Goal: Find specific page/section: Find specific page/section

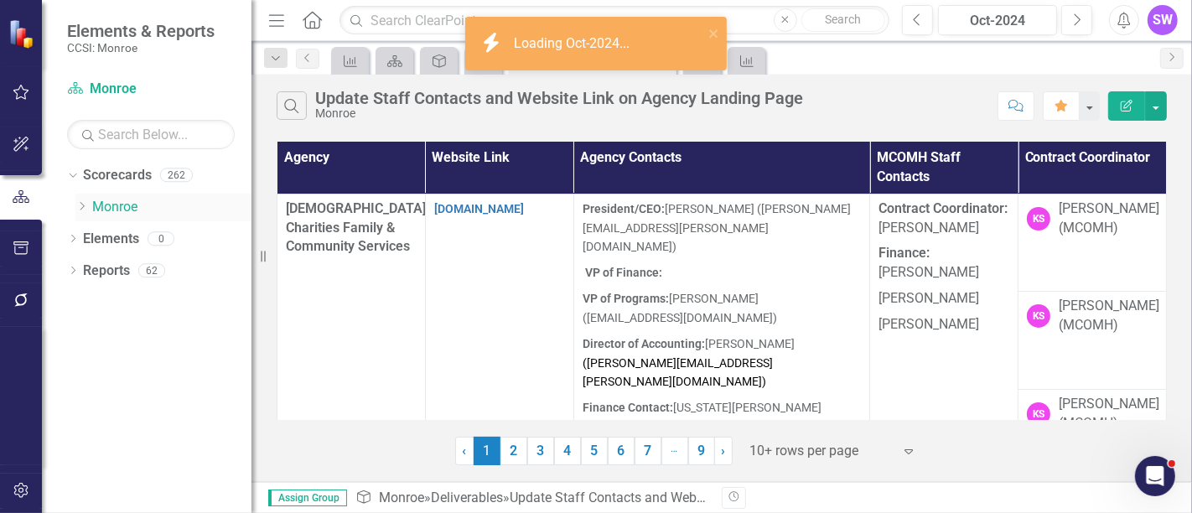
click at [86, 203] on icon "Dropdown" at bounding box center [81, 206] width 13 height 10
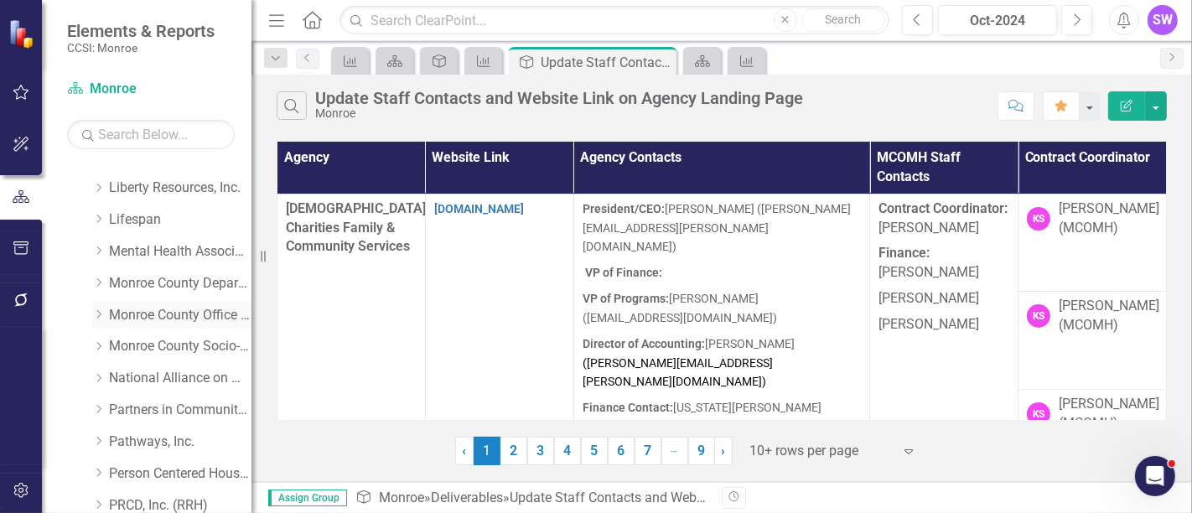
scroll to position [465, 0]
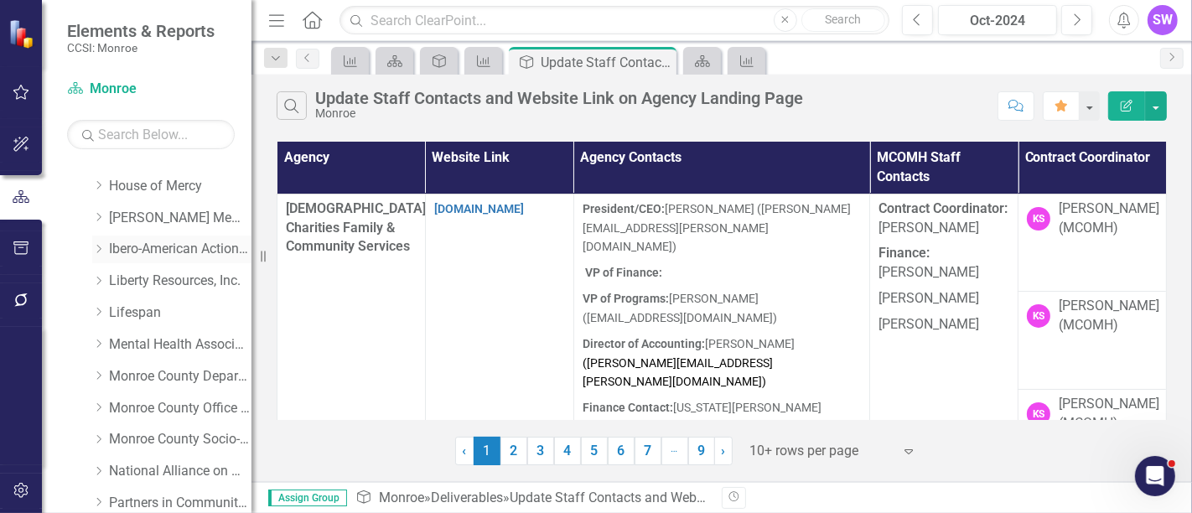
click at [96, 247] on icon "Dropdown" at bounding box center [98, 249] width 13 height 10
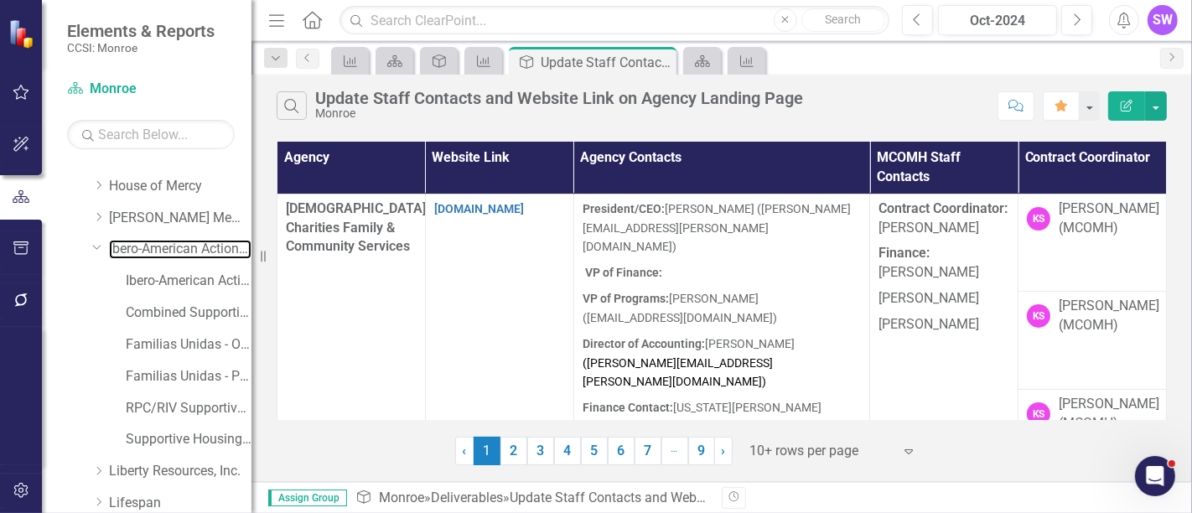
drag, startPoint x: 174, startPoint y: 247, endPoint x: 244, endPoint y: 267, distance: 72.2
click at [174, 248] on link "Ibero-American Action League, Inc." at bounding box center [180, 249] width 143 height 19
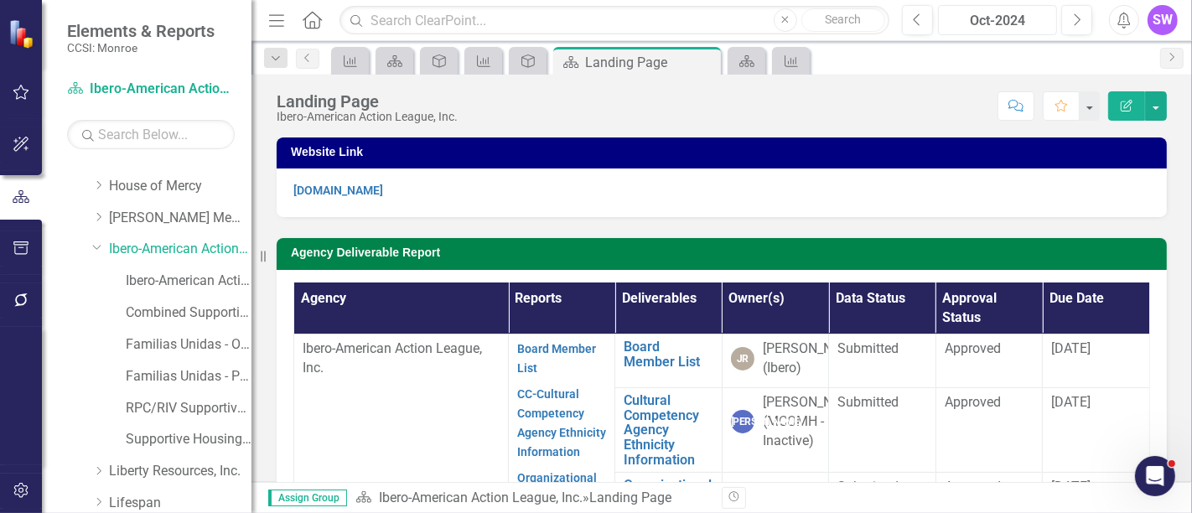
click at [1018, 18] on div "Oct-2024" at bounding box center [997, 21] width 107 height 20
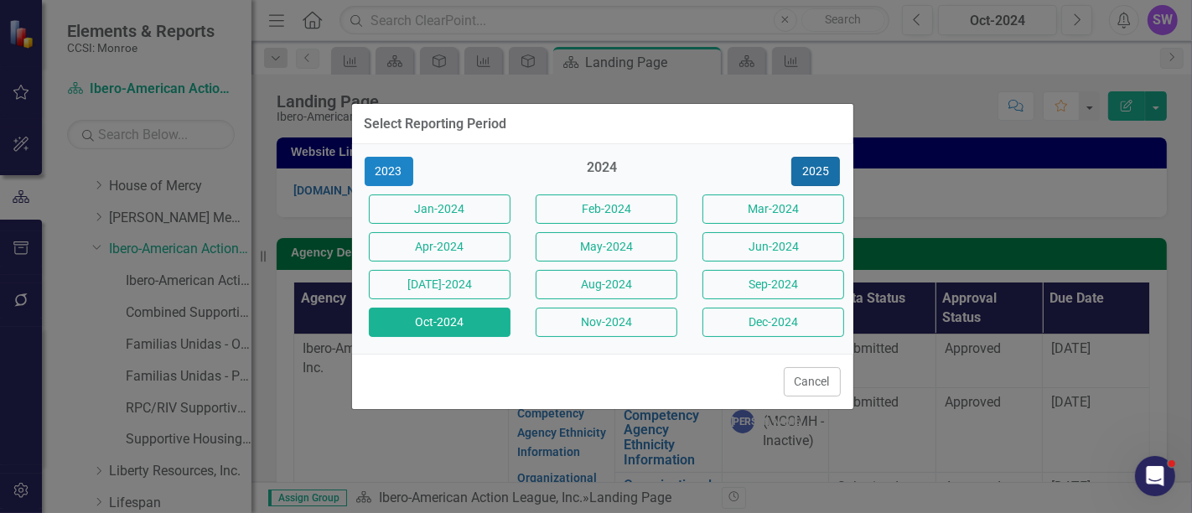
click at [823, 174] on button "2025" at bounding box center [815, 171] width 49 height 29
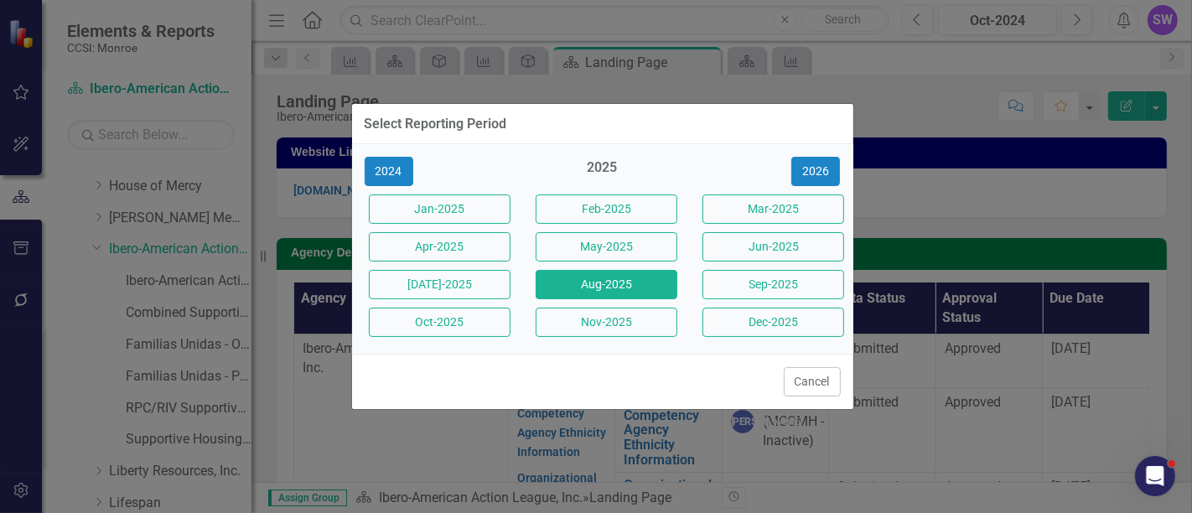
click at [630, 283] on button "Aug-2025" at bounding box center [607, 284] width 142 height 29
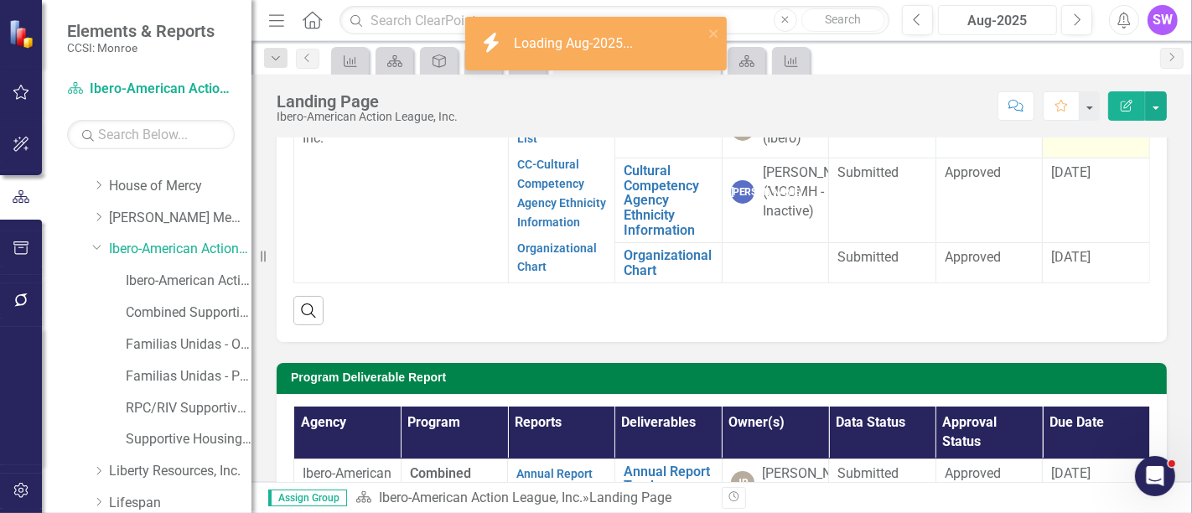
scroll to position [182, 0]
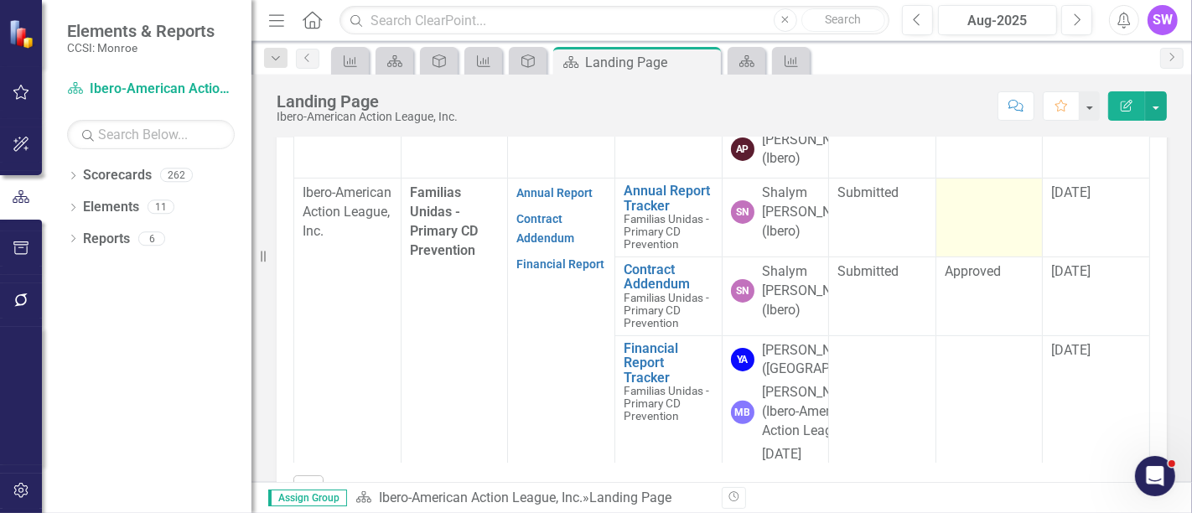
scroll to position [558, 0]
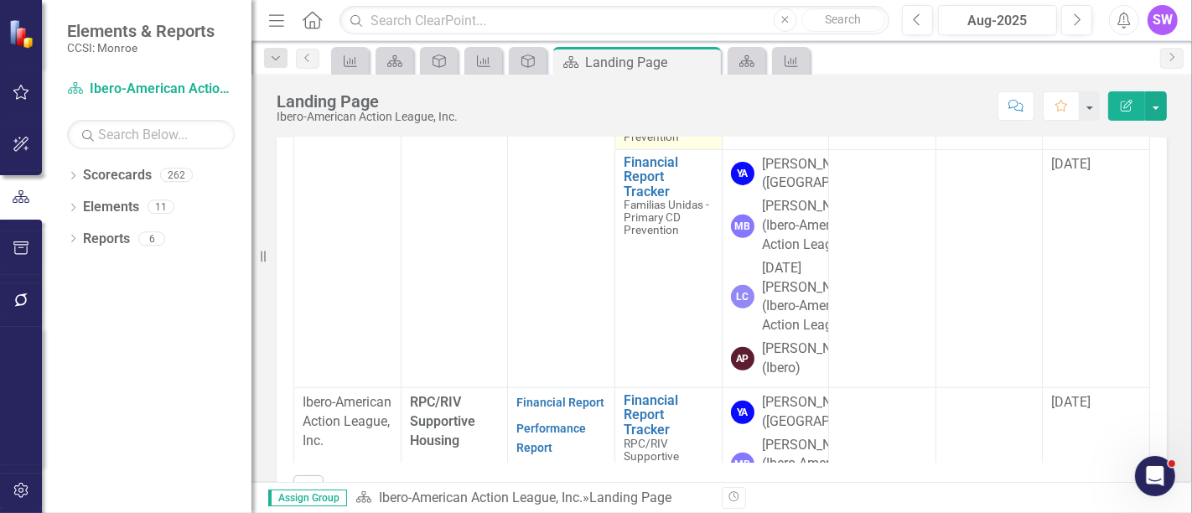
click at [644, 106] on link "Contract Addendum" at bounding box center [669, 90] width 90 height 29
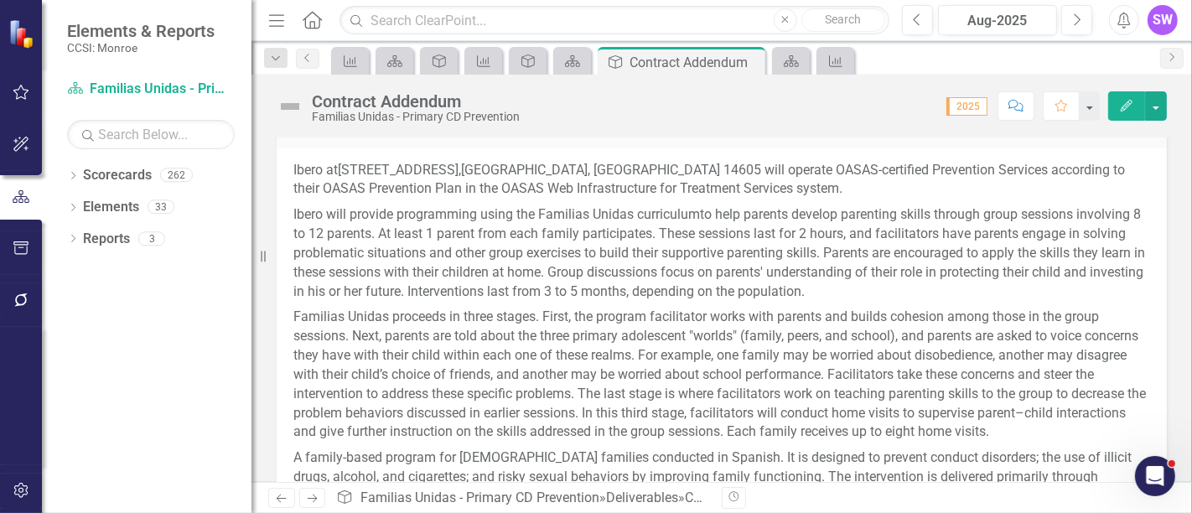
scroll to position [745, 0]
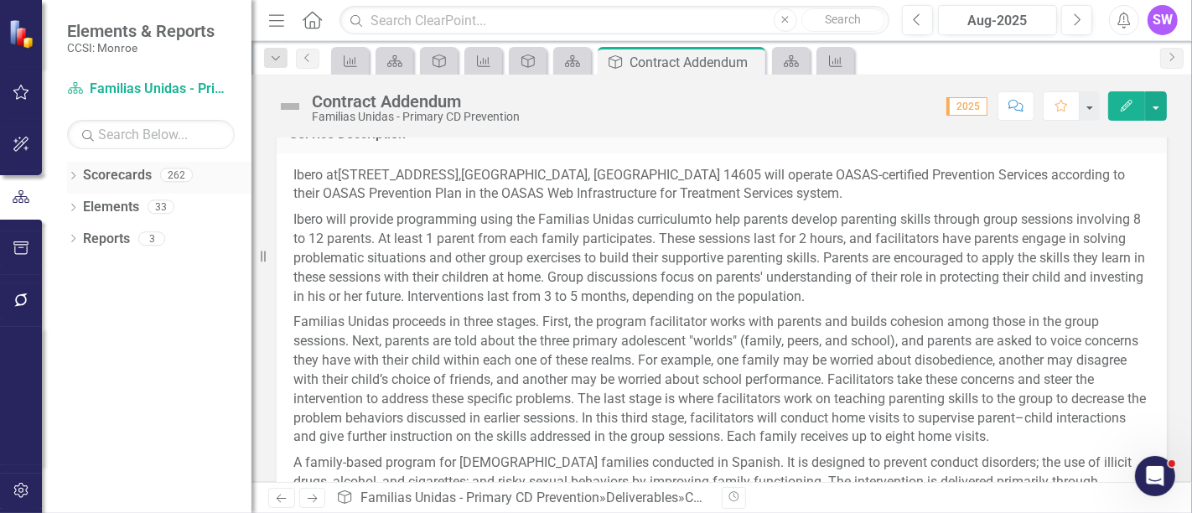
click at [105, 175] on link "Scorecards" at bounding box center [117, 175] width 69 height 19
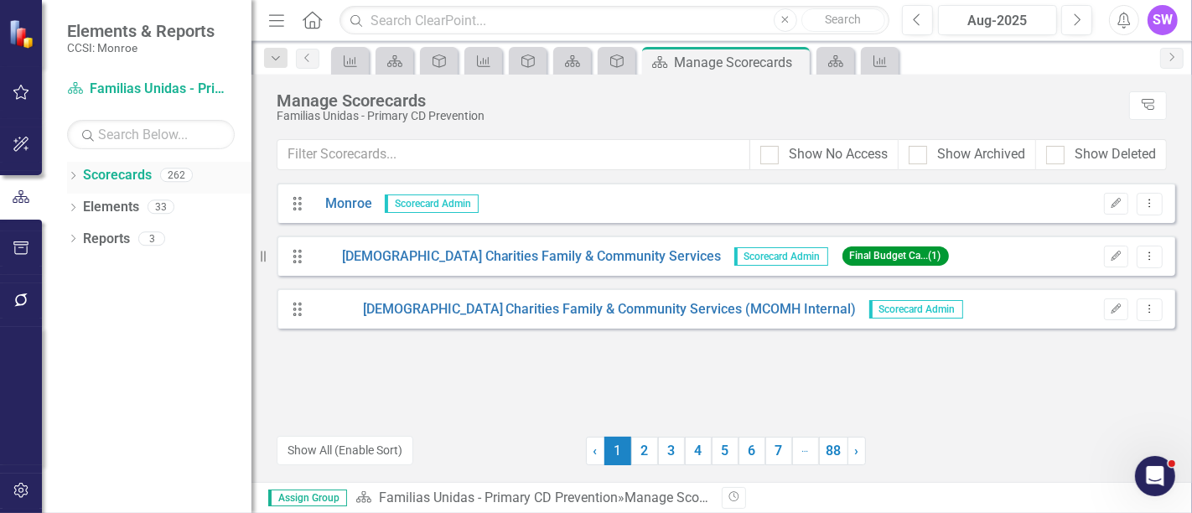
click at [67, 172] on div "Dropdown Scorecards 262 Dropdown [GEOGRAPHIC_DATA] Dropdown [DEMOGRAPHIC_DATA] …" at bounding box center [147, 337] width 210 height 351
click at [73, 174] on icon "Dropdown" at bounding box center [73, 177] width 12 height 9
click at [121, 171] on link "Scorecards" at bounding box center [117, 175] width 69 height 19
drag, startPoint x: 121, startPoint y: 209, endPoint x: 175, endPoint y: 215, distance: 54.9
click at [122, 208] on link "Monroe" at bounding box center [171, 207] width 159 height 19
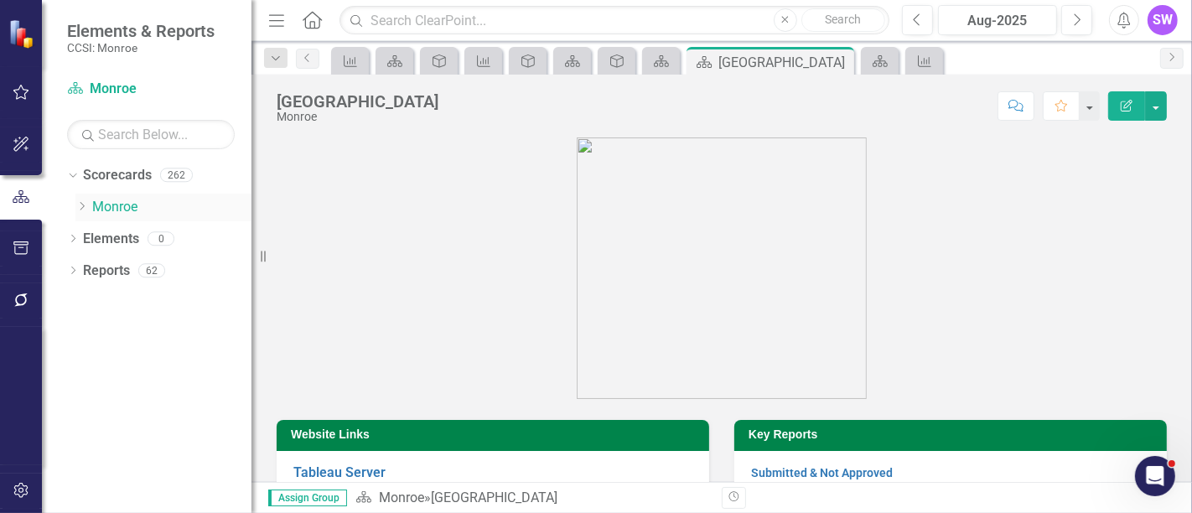
click at [94, 199] on link "Monroe" at bounding box center [171, 207] width 159 height 19
click at [86, 208] on icon "Dropdown" at bounding box center [81, 206] width 13 height 10
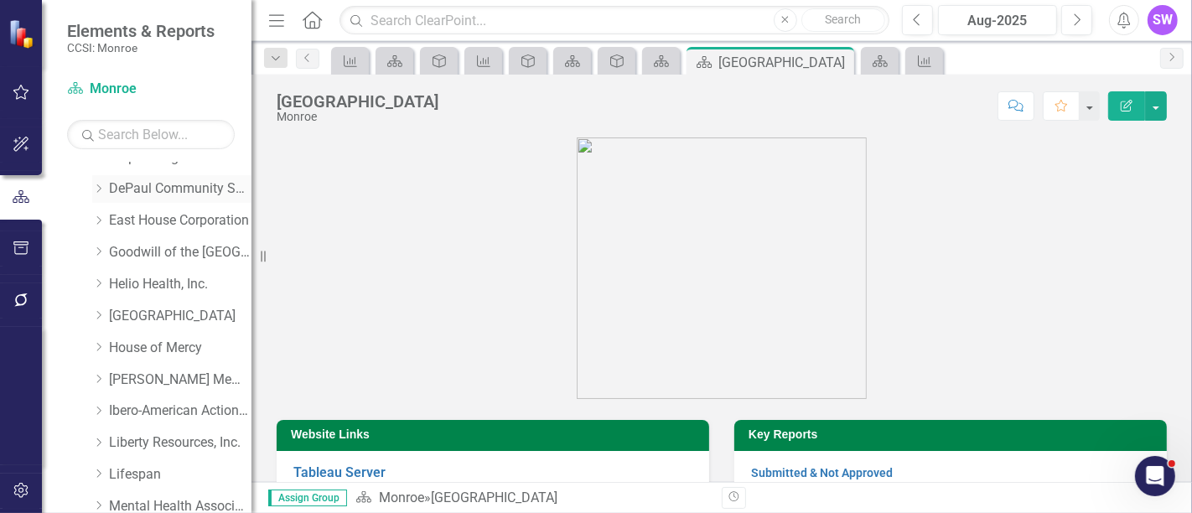
scroll to position [372, 0]
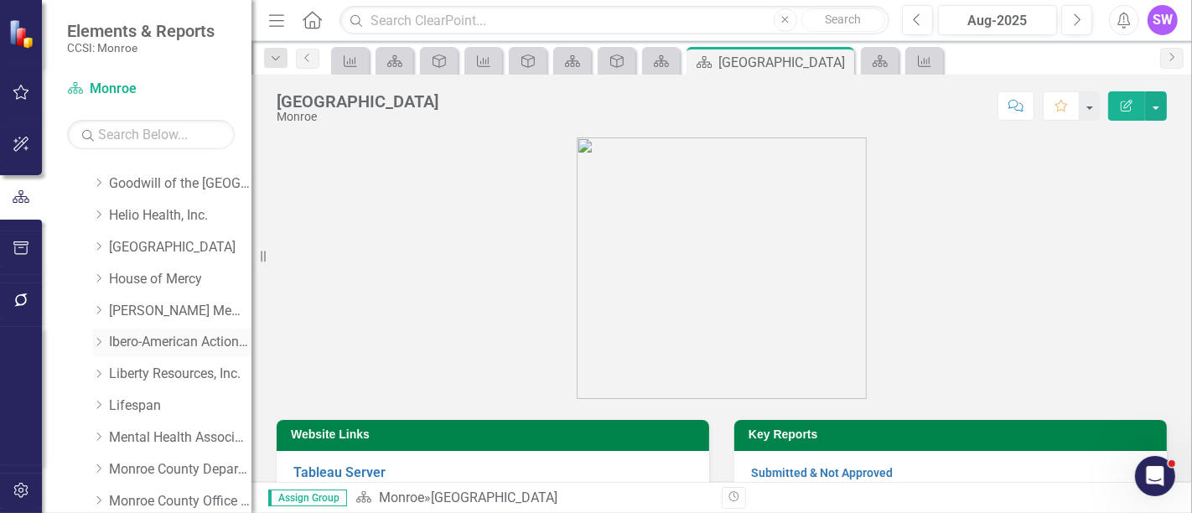
click at [148, 341] on link "Ibero-American Action League, Inc." at bounding box center [180, 342] width 143 height 19
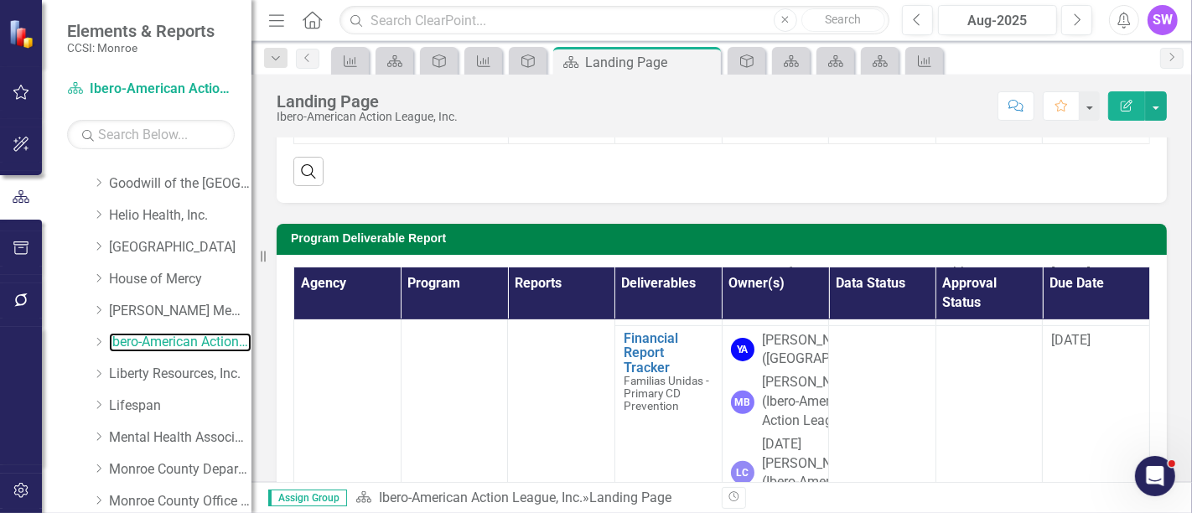
scroll to position [566, 0]
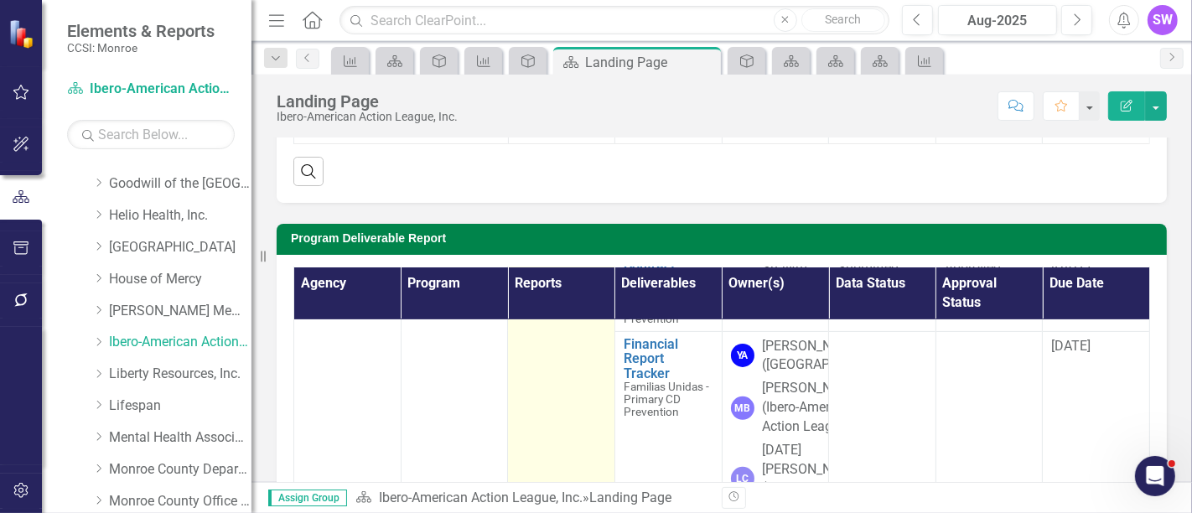
click at [538, 241] on link "Contract Addendum" at bounding box center [545, 224] width 58 height 33
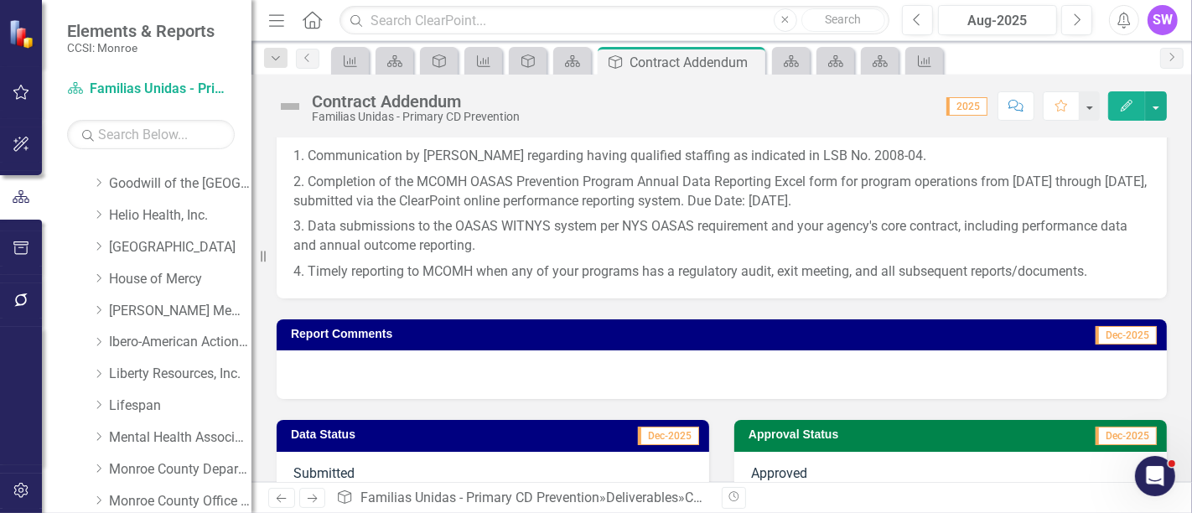
scroll to position [1810, 0]
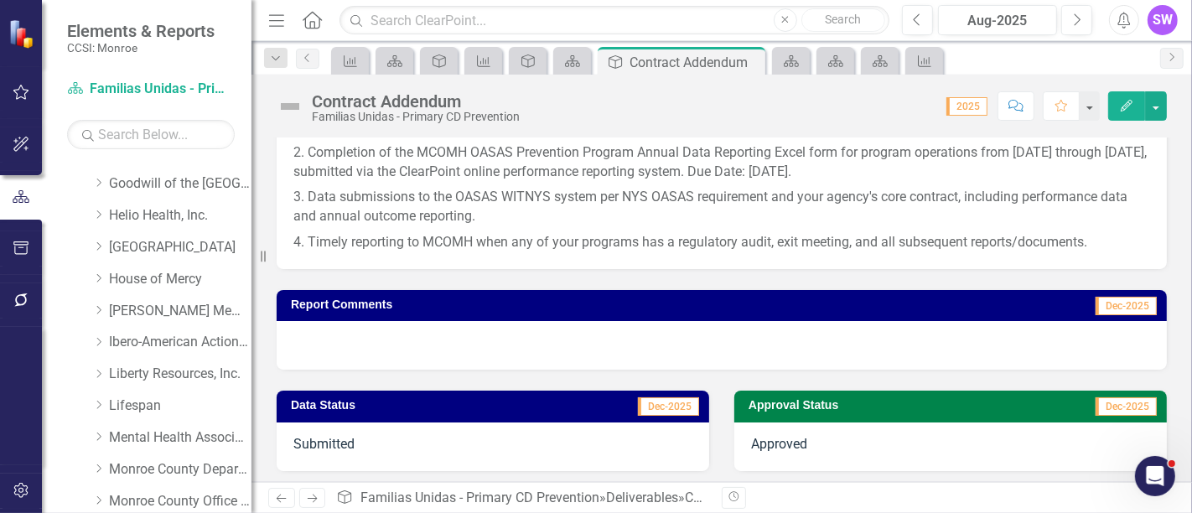
click at [359, 337] on div at bounding box center [722, 345] width 890 height 49
click at [360, 337] on div at bounding box center [722, 345] width 890 height 49
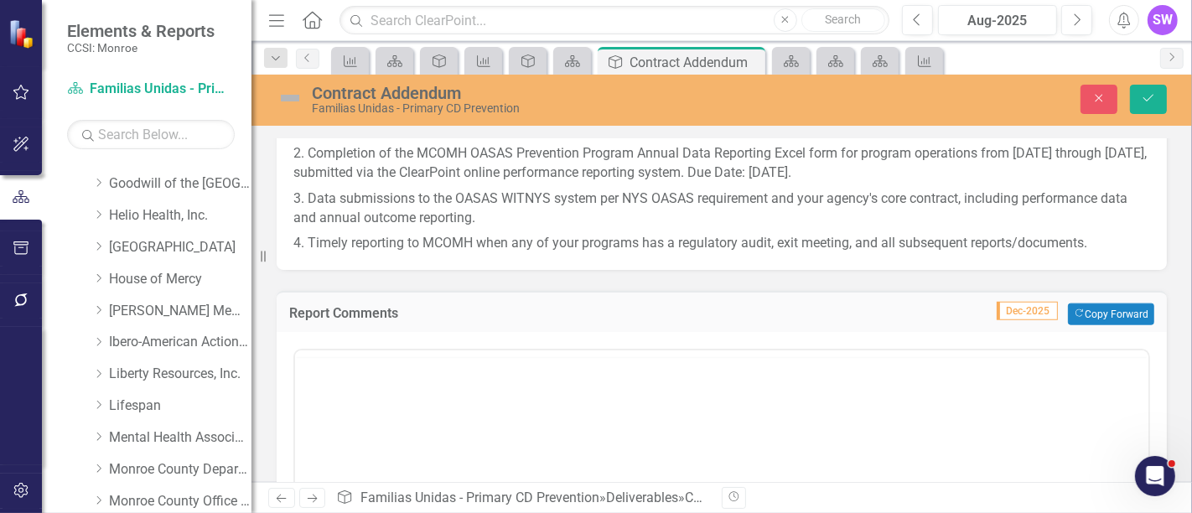
scroll to position [0, 0]
click at [332, 413] on p "Rich Text Area. Press ALT-0 for help." at bounding box center [720, 404] width 845 height 20
click at [1093, 101] on icon "Close" at bounding box center [1099, 98] width 15 height 12
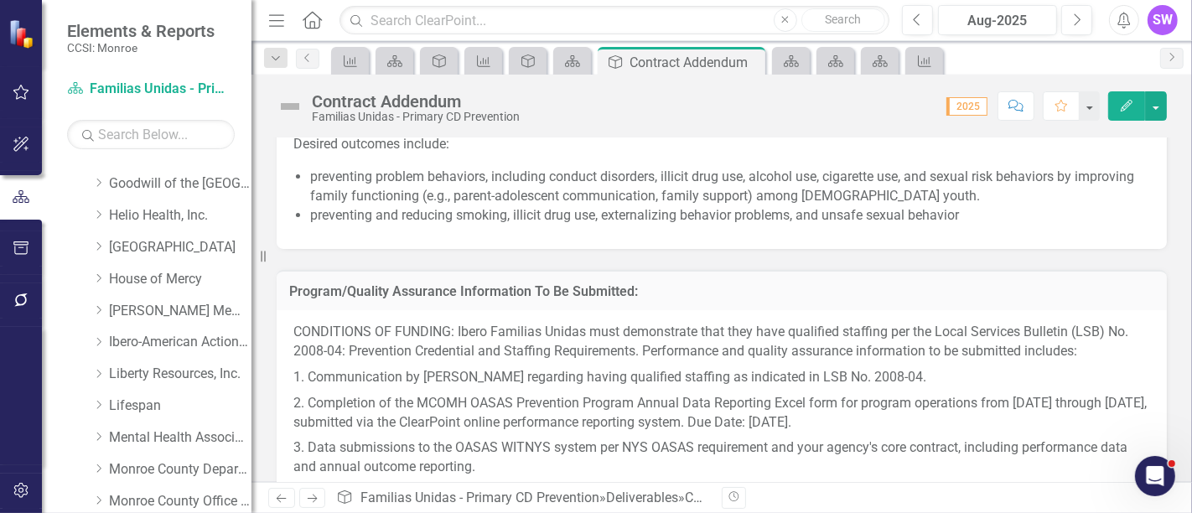
scroll to position [1530, 0]
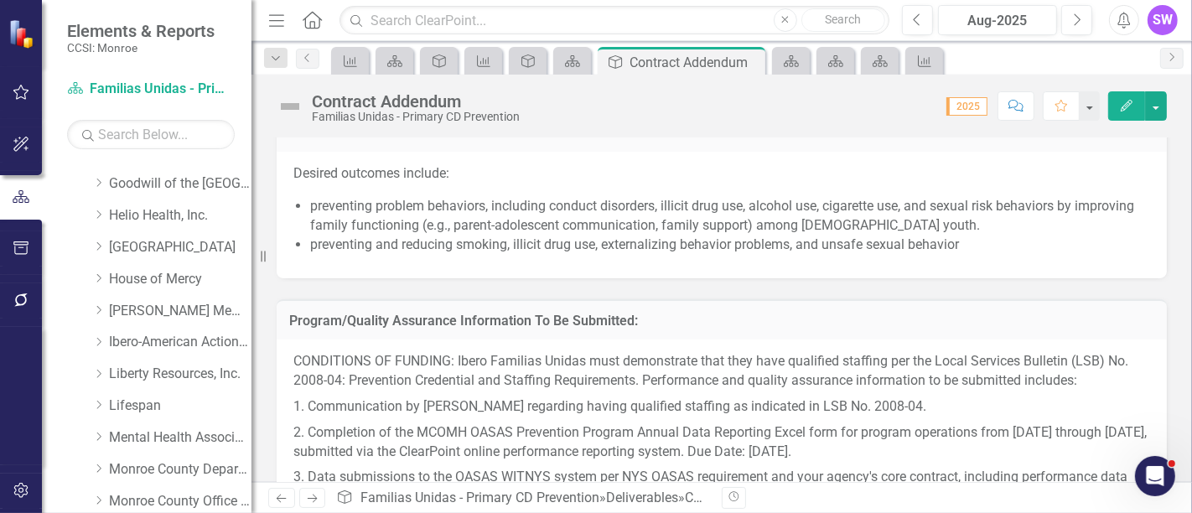
click at [589, 221] on li "preventing problem behaviors, including conduct disorders, illicit drug use, al…" at bounding box center [730, 216] width 840 height 39
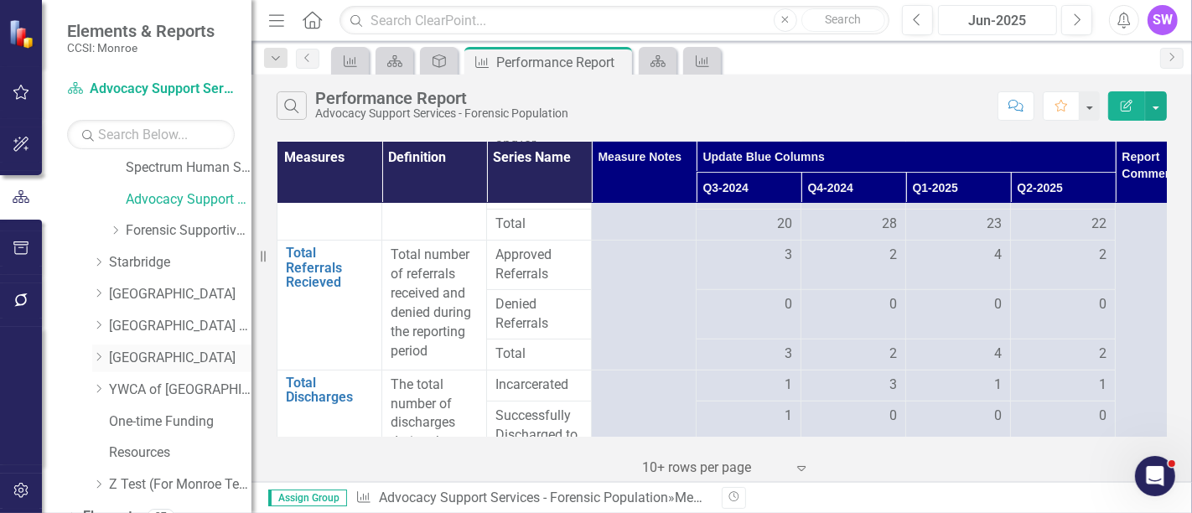
scroll to position [1234, 0]
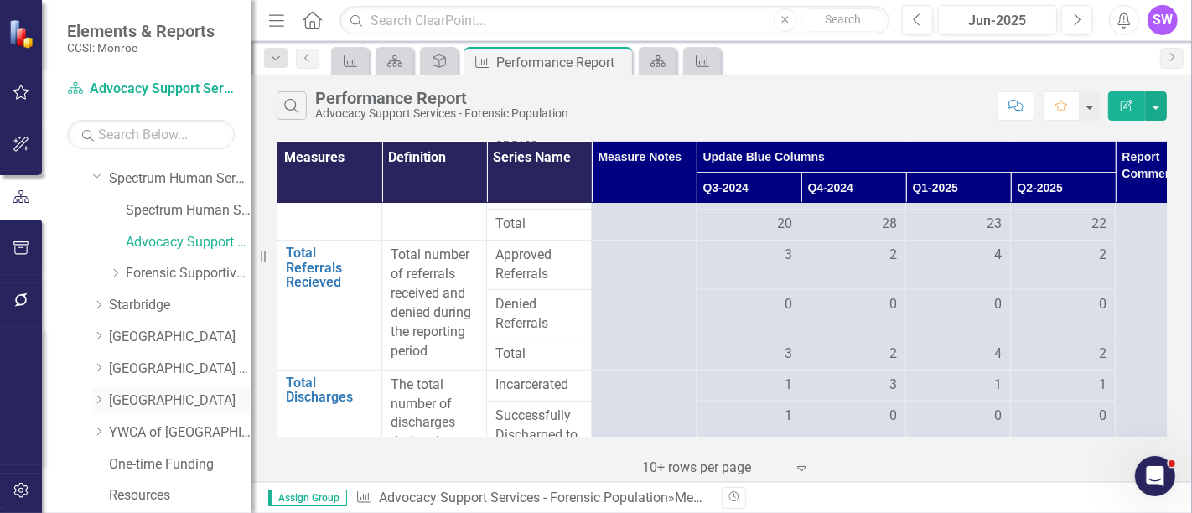
click at [95, 397] on icon "Dropdown" at bounding box center [98, 400] width 13 height 10
click at [131, 397] on link "[GEOGRAPHIC_DATA]" at bounding box center [180, 401] width 143 height 19
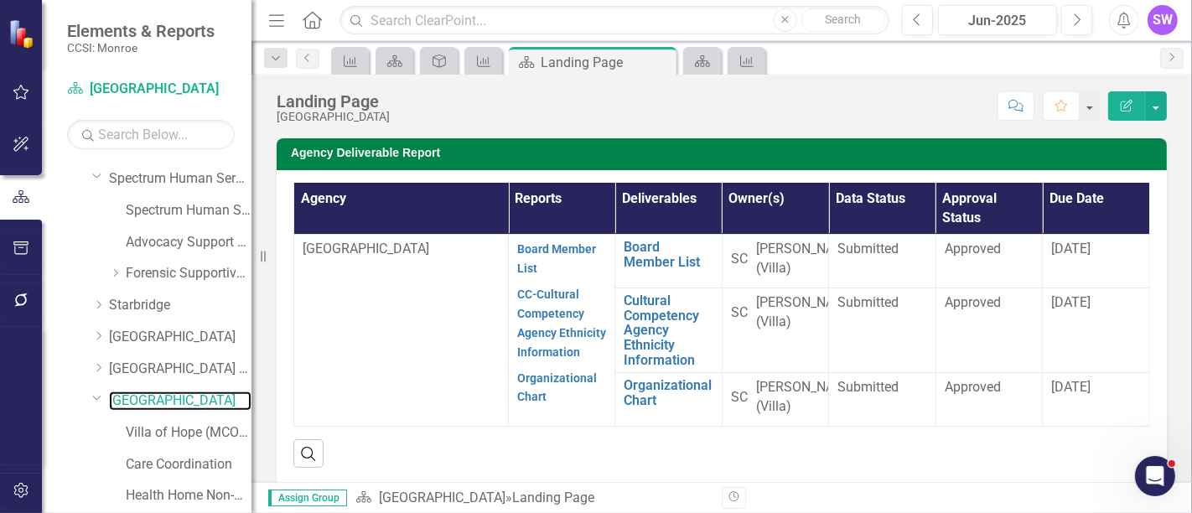
scroll to position [102, 0]
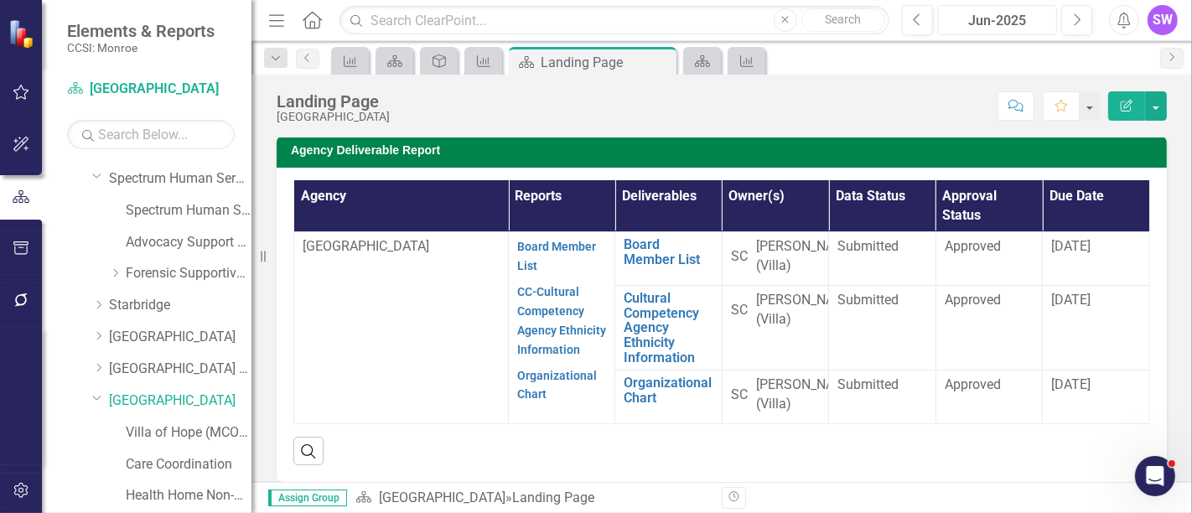
click at [1018, 18] on div "Jun-2025" at bounding box center [997, 21] width 107 height 20
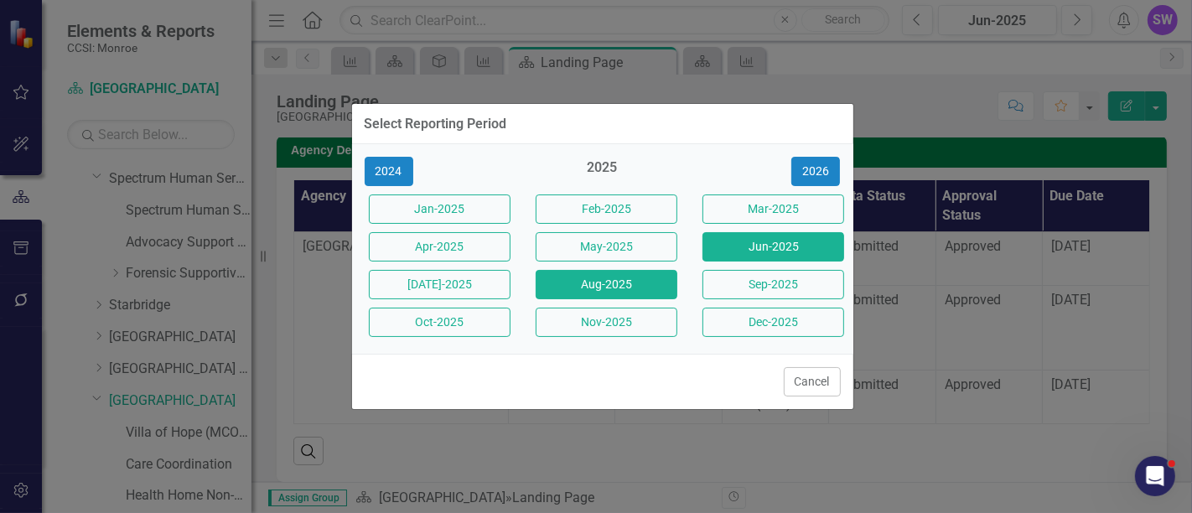
click at [610, 288] on button "Aug-2025" at bounding box center [607, 284] width 142 height 29
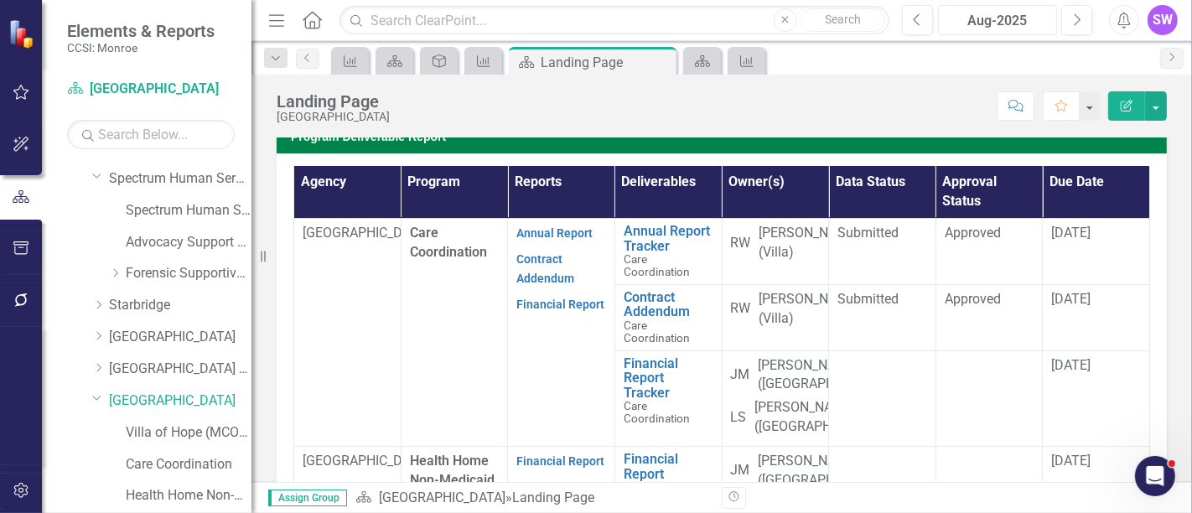
scroll to position [527, 0]
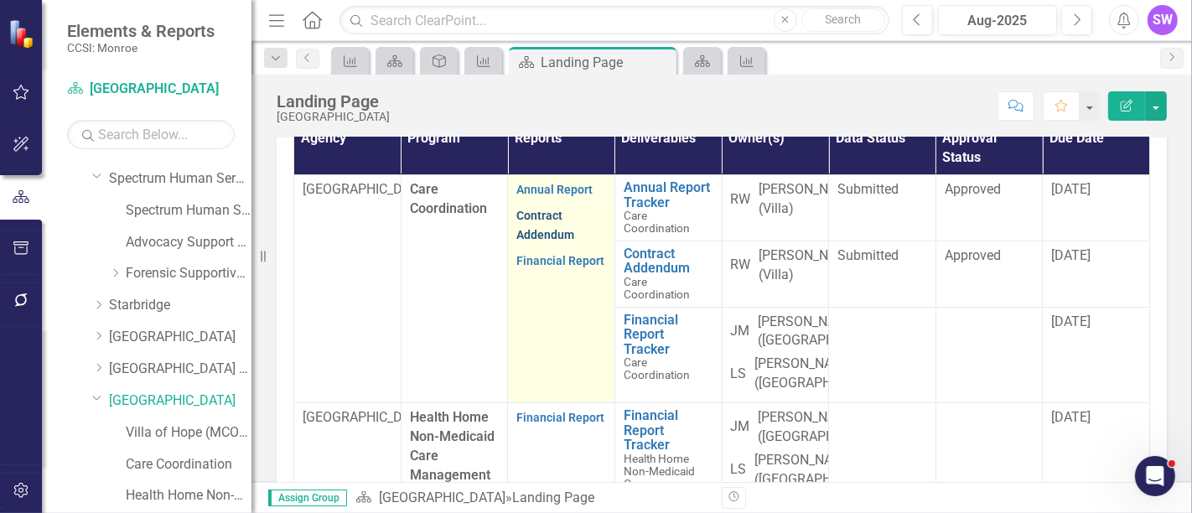
click at [540, 216] on link "Contract Addendum" at bounding box center [545, 225] width 58 height 33
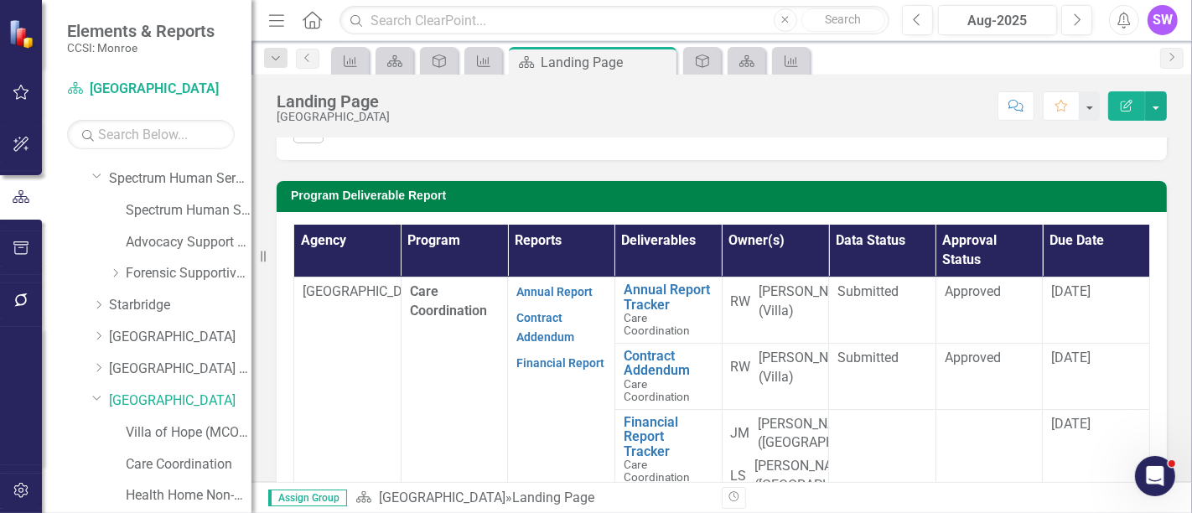
scroll to position [429, 0]
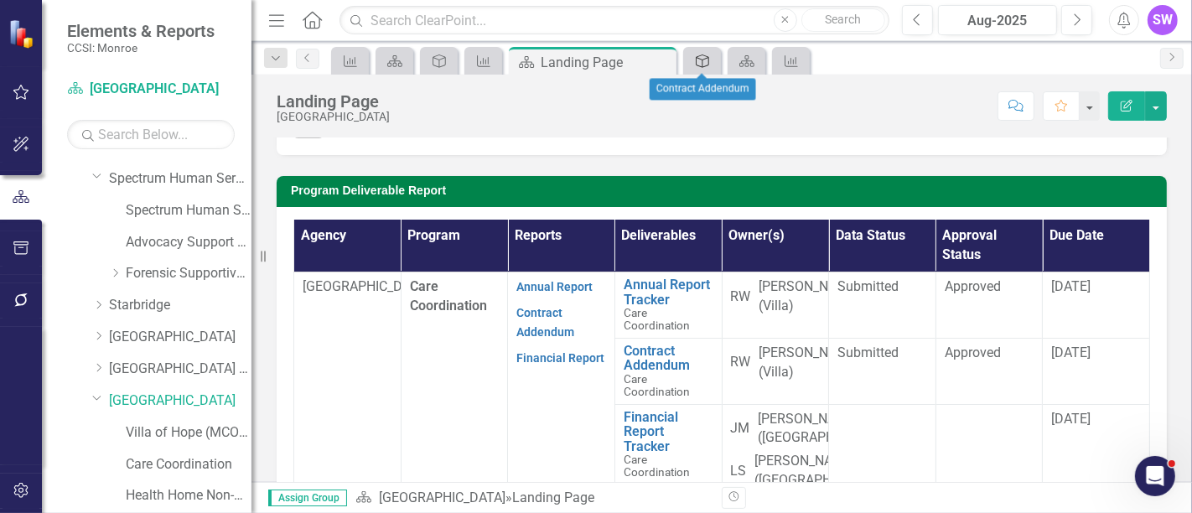
click at [699, 57] on icon "Deliverable" at bounding box center [702, 60] width 17 height 13
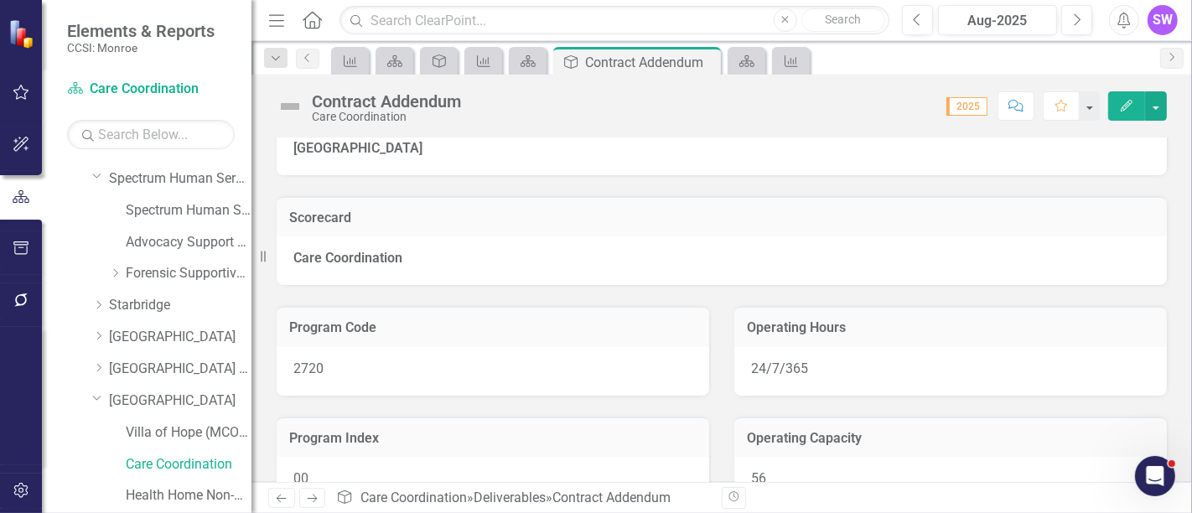
scroll to position [93, 0]
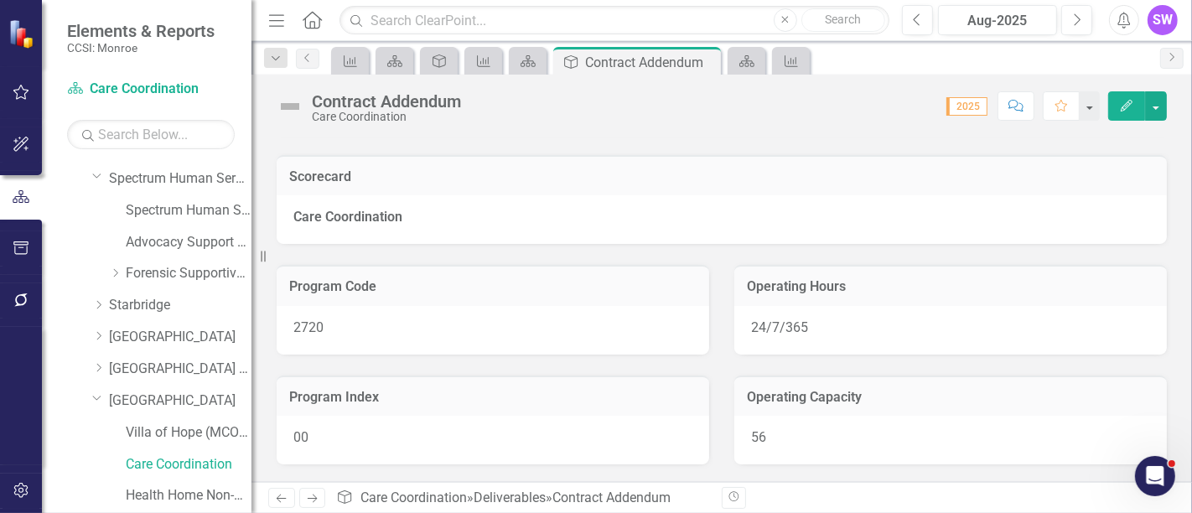
click at [759, 232] on div "Care Coordination" at bounding box center [722, 219] width 890 height 49
